Goal: Transaction & Acquisition: Purchase product/service

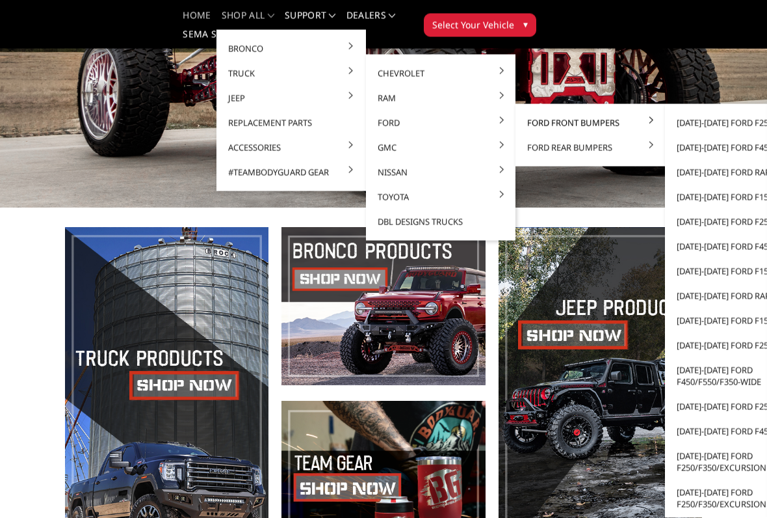
scroll to position [156, 0]
click at [695, 220] on link "[DATE]-[DATE] Ford F250/F350" at bounding box center [739, 221] width 139 height 25
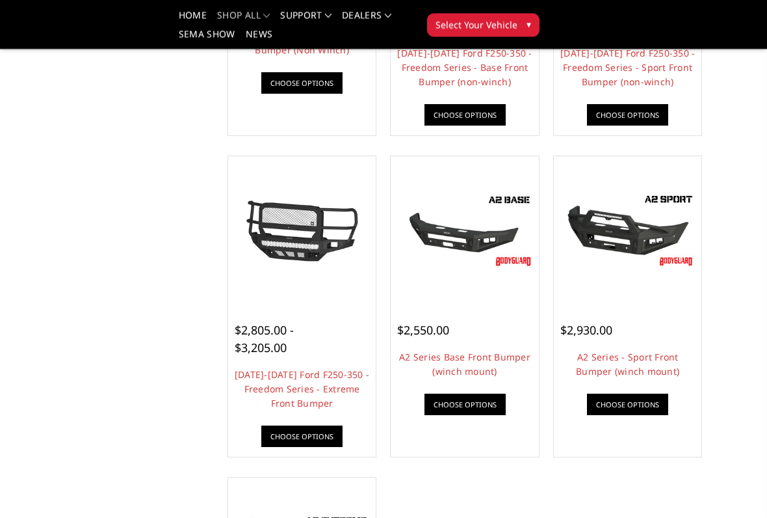
scroll to position [671, 0]
click at [301, 236] on img at bounding box center [302, 230] width 142 height 79
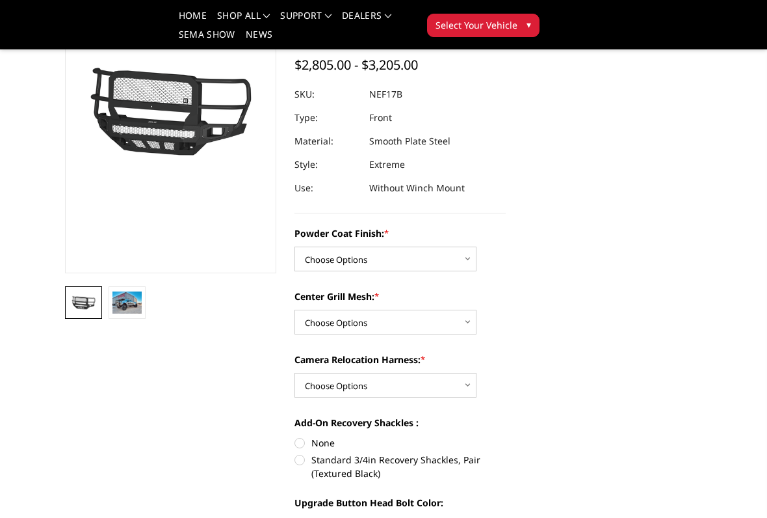
scroll to position [150, 0]
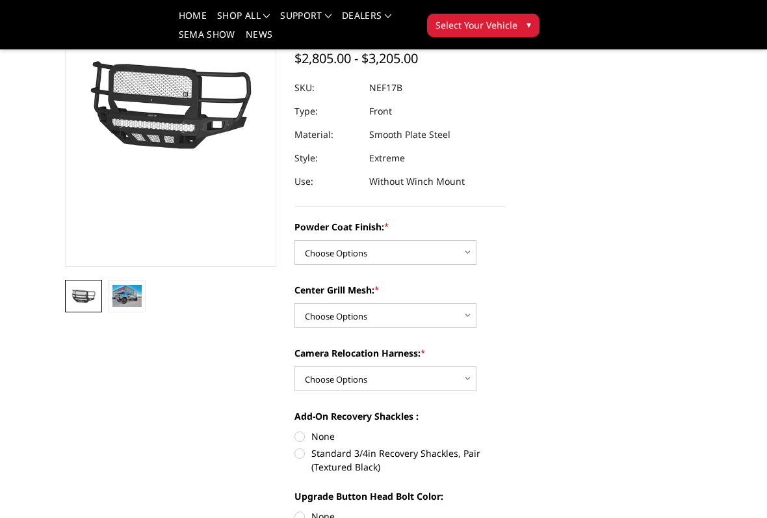
click at [130, 296] on img at bounding box center [126, 296] width 29 height 22
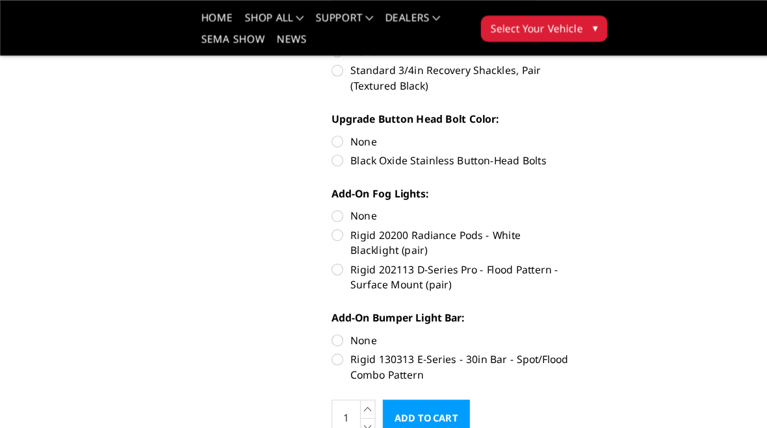
scroll to position [497, 0]
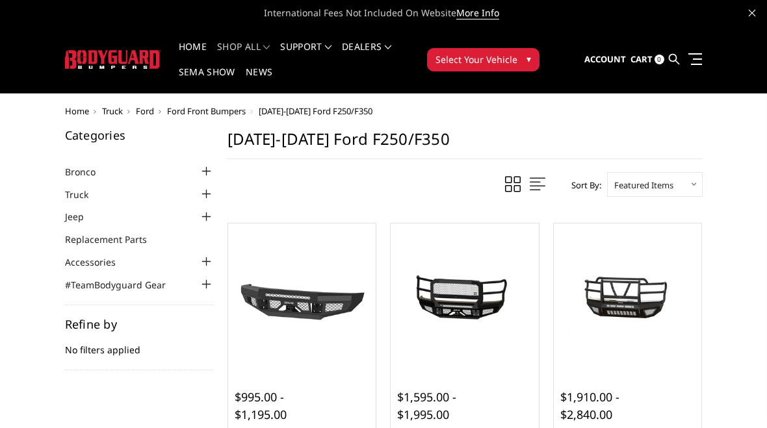
scroll to position [707, 0]
